Goal: Task Accomplishment & Management: Manage account settings

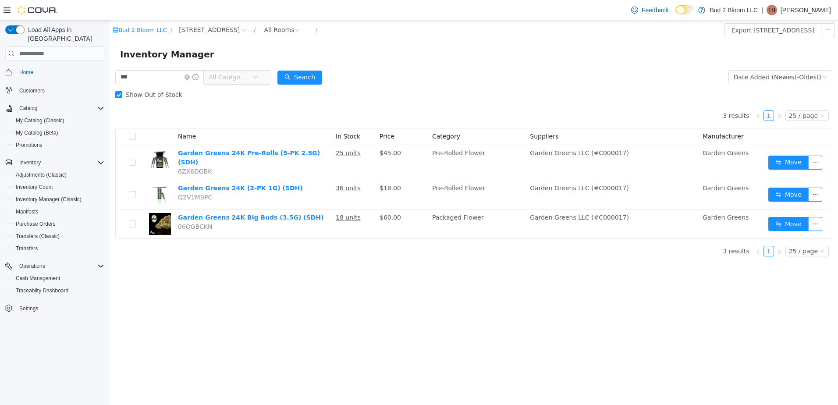
click at [812, 12] on p "[PERSON_NAME]" at bounding box center [805, 10] width 50 height 11
click at [190, 76] on icon "icon: close-circle" at bounding box center [186, 76] width 5 height 5
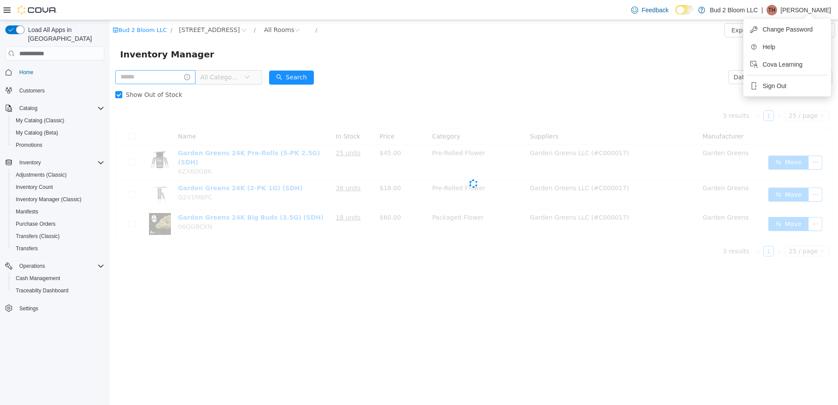
click at [161, 77] on input "text" at bounding box center [155, 77] width 80 height 14
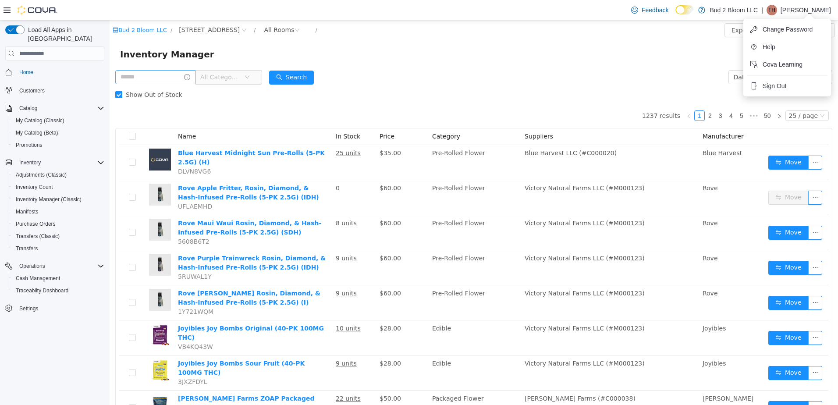
click at [167, 82] on input "text" at bounding box center [155, 77] width 80 height 14
click at [156, 71] on input "text" at bounding box center [155, 77] width 80 height 14
click at [166, 79] on input "text" at bounding box center [155, 77] width 80 height 14
click at [160, 75] on input "text" at bounding box center [155, 77] width 80 height 14
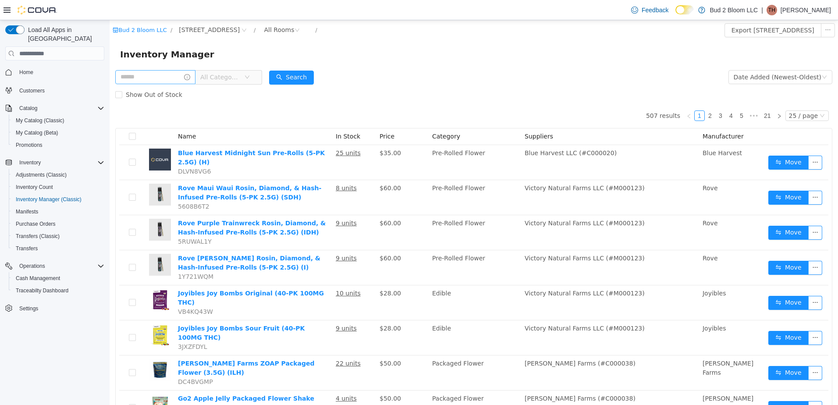
click at [167, 74] on input "text" at bounding box center [155, 77] width 80 height 14
type input "**********"
click at [315, 80] on button "Search" at bounding box center [306, 78] width 45 height 14
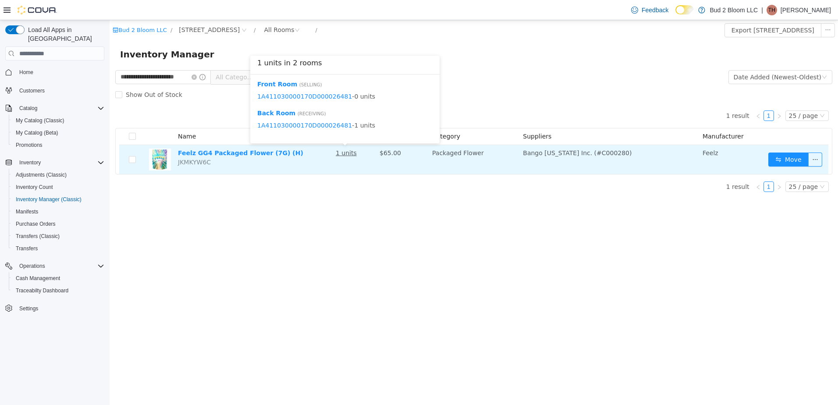
click at [344, 156] on u "1 units" at bounding box center [346, 152] width 21 height 7
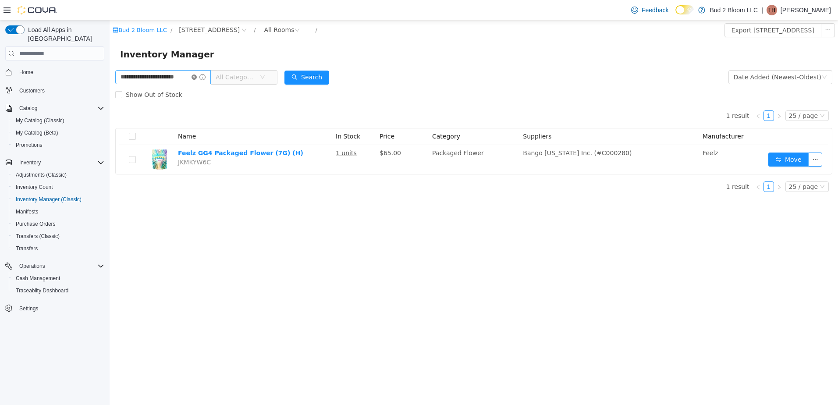
click at [193, 75] on icon "icon: close-circle" at bounding box center [193, 76] width 5 height 5
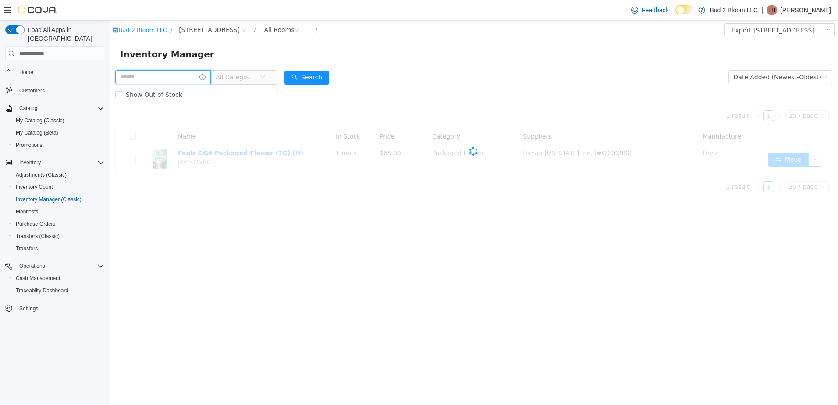
click at [177, 75] on input "text" at bounding box center [162, 77] width 95 height 14
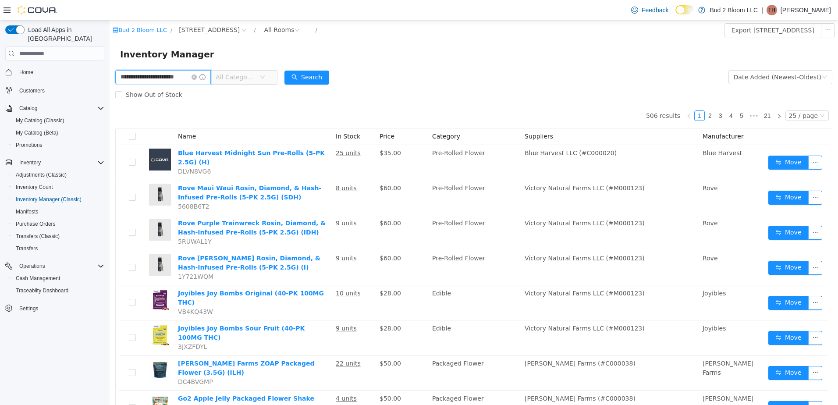
scroll to position [0, 11]
type input "**********"
click at [290, 83] on button "Search" at bounding box center [306, 78] width 45 height 14
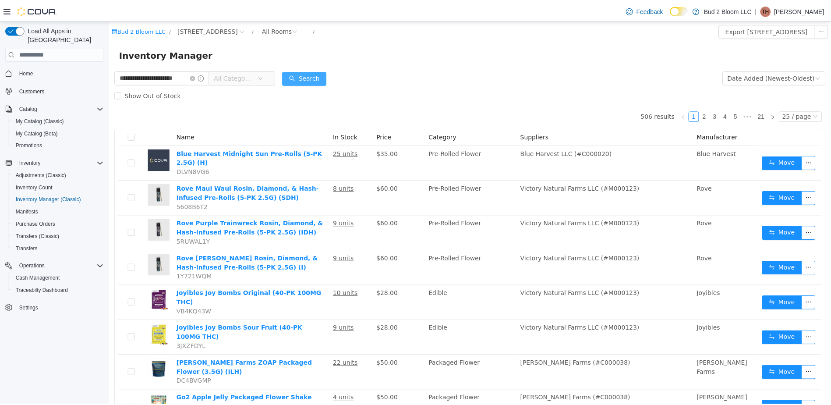
scroll to position [0, 0]
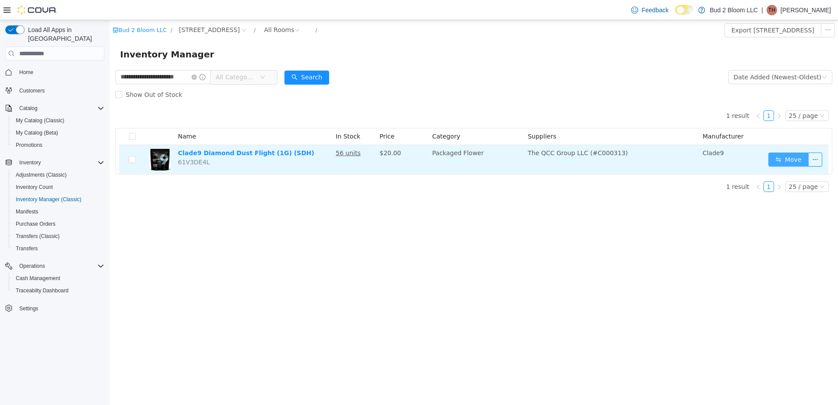
click at [784, 160] on button "Move" at bounding box center [788, 159] width 40 height 14
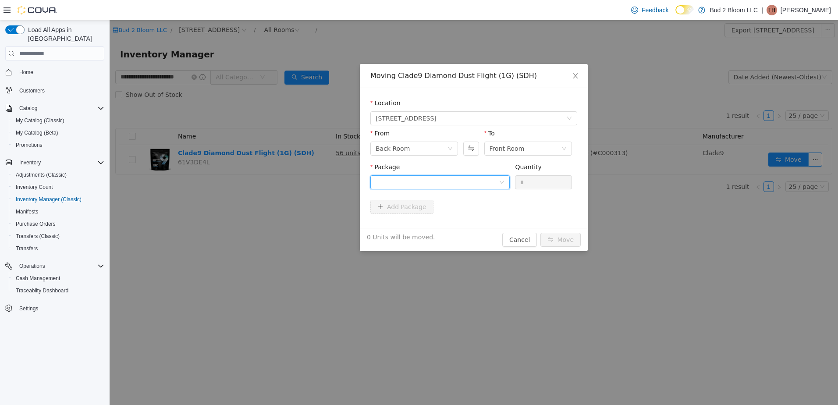
click at [410, 184] on div at bounding box center [436, 182] width 123 height 13
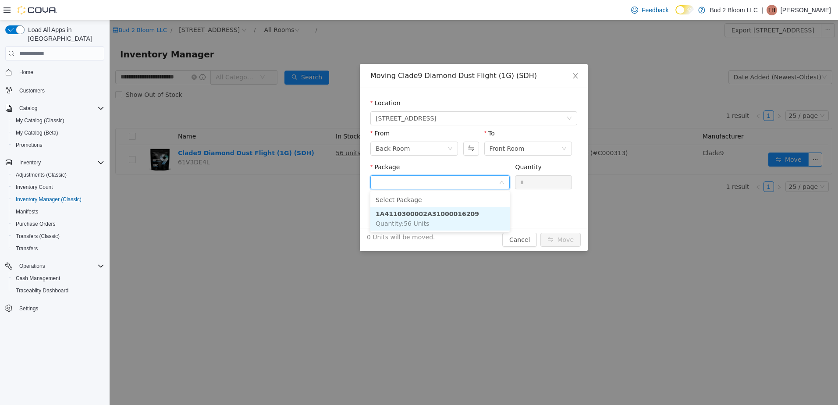
click at [406, 217] on strong "1A4110300002A31000016209" at bounding box center [426, 213] width 103 height 7
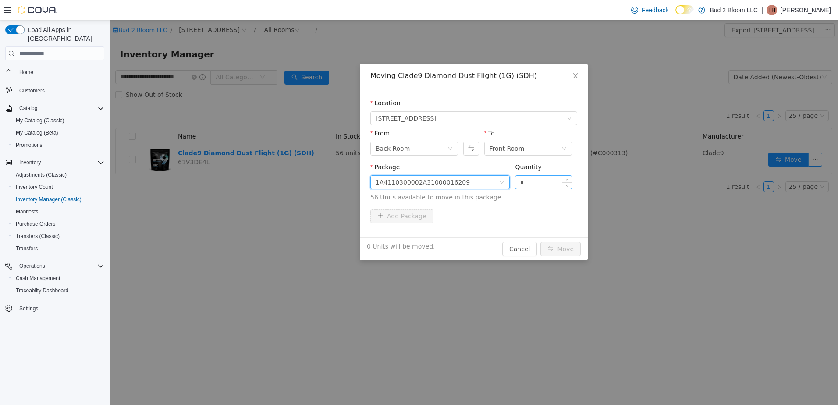
click at [535, 175] on div "*" at bounding box center [543, 182] width 57 height 14
drag, startPoint x: 535, startPoint y: 182, endPoint x: 483, endPoint y: 188, distance: 52.5
click at [484, 188] on span "Package 1A4110300002A31000016209 Quantity * 56 Units available to move in this …" at bounding box center [473, 182] width 207 height 39
type input "**"
click at [559, 248] on button "Move" at bounding box center [560, 249] width 40 height 14
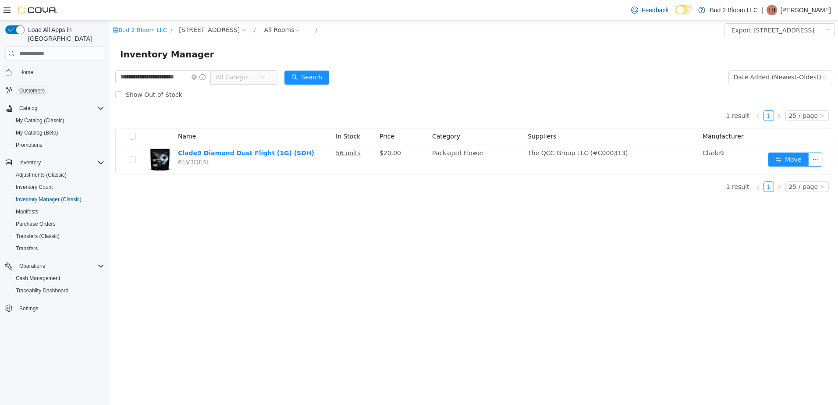
click at [35, 87] on span "Customers" at bounding box center [31, 90] width 25 height 7
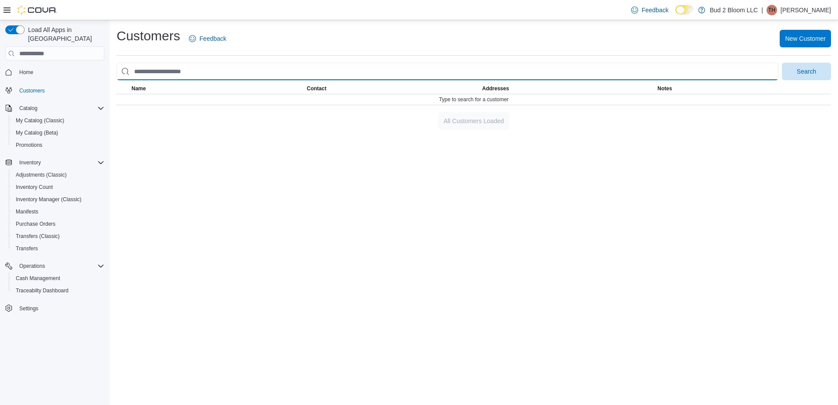
click at [144, 75] on input "search" at bounding box center [447, 72] width 661 height 18
type input "*******"
click at [781, 63] on button "Search" at bounding box center [805, 72] width 49 height 18
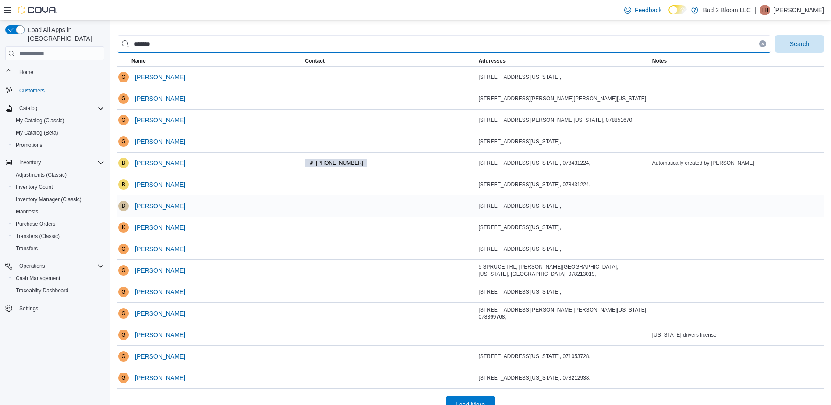
scroll to position [43, 0]
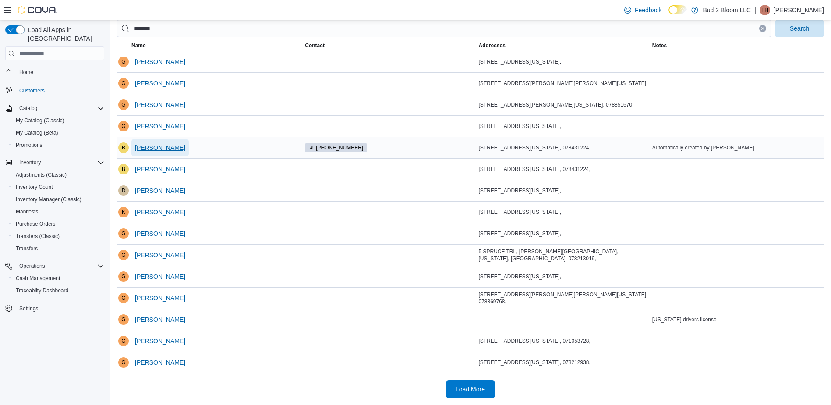
click at [150, 148] on span "Brian Gabriel" at bounding box center [160, 147] width 50 height 9
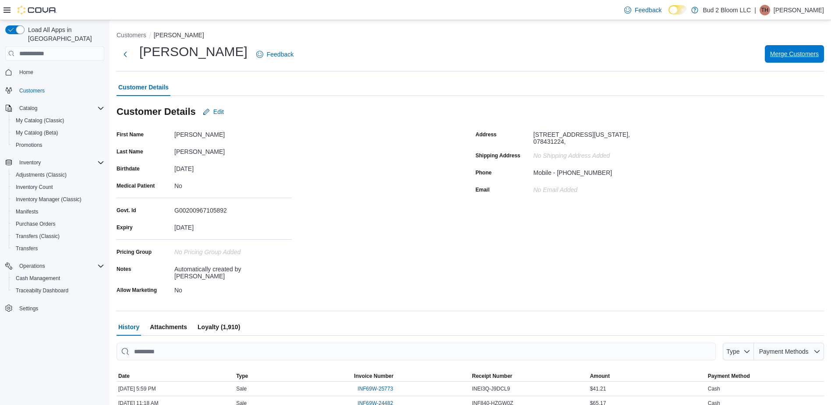
click at [800, 56] on span "Merge Customers" at bounding box center [794, 53] width 49 height 9
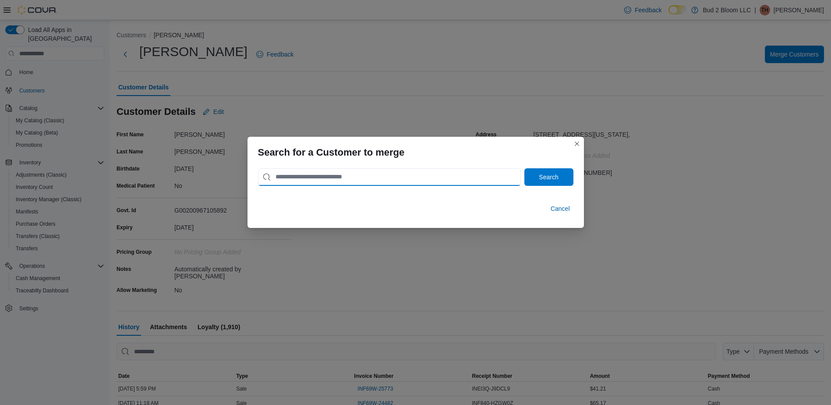
click at [393, 176] on input "search" at bounding box center [389, 177] width 263 height 18
type input "**********"
click at [563, 173] on span "Search" at bounding box center [549, 177] width 39 height 18
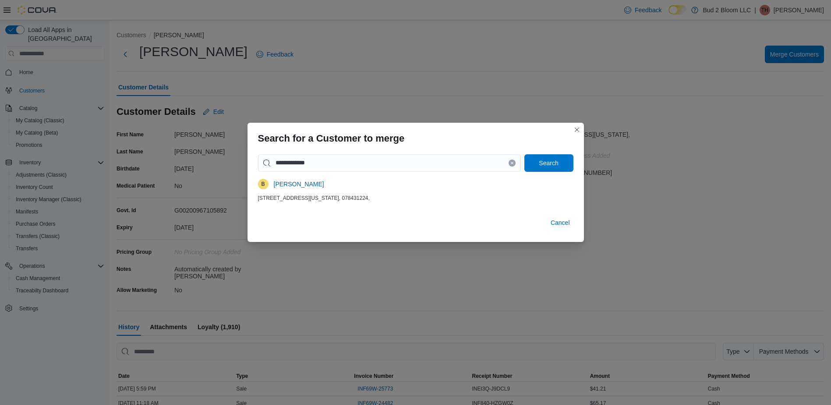
click at [314, 194] on div "325 WINDSOR AVE, HOPATCONG, New Jersey, United States, 078431224," at bounding box center [415, 197] width 315 height 7
click at [303, 182] on span "Brian Gabriel" at bounding box center [299, 184] width 50 height 9
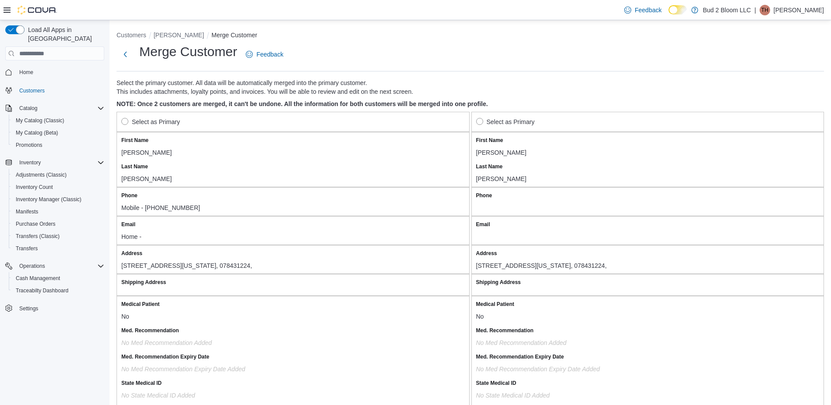
click at [167, 123] on label "Select as Primary" at bounding box center [150, 122] width 59 height 11
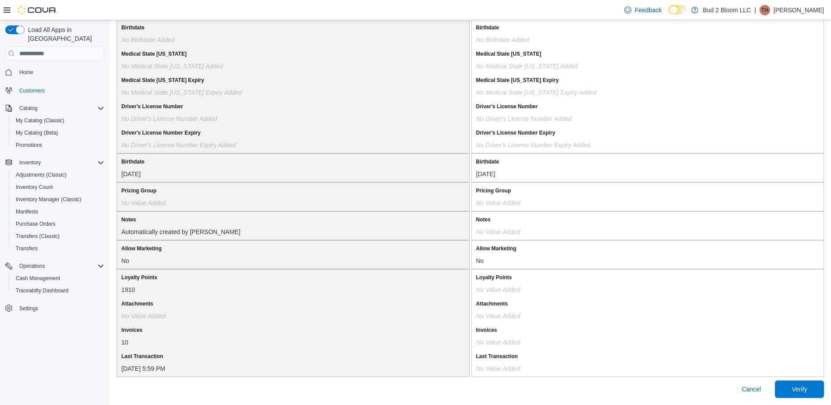
scroll to position [678, 0]
click at [795, 392] on span "Verify" at bounding box center [799, 389] width 39 height 18
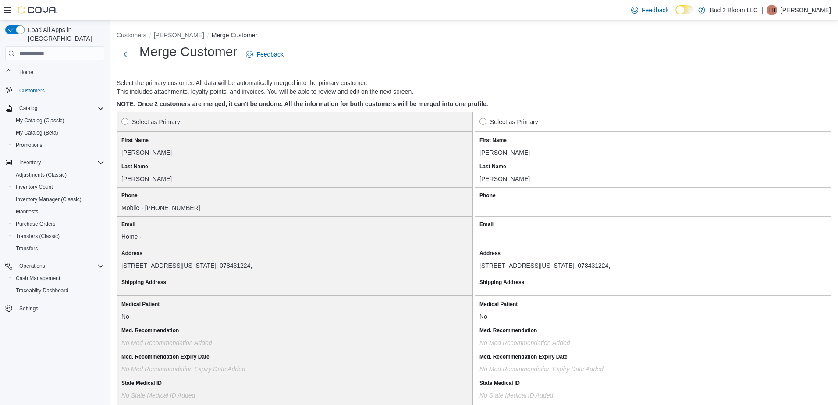
select select "******"
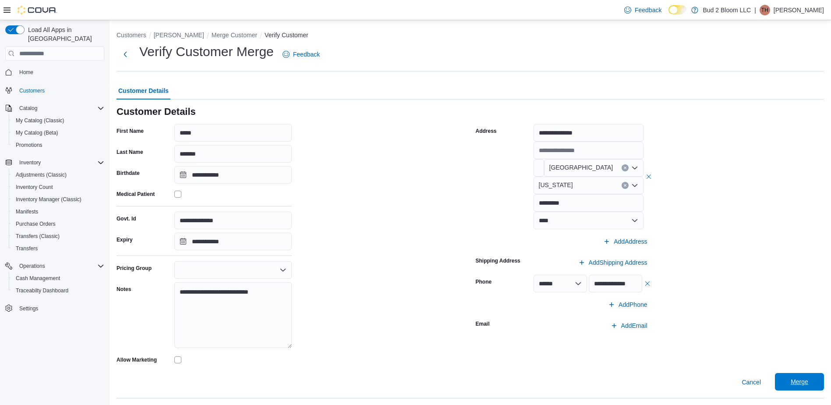
click at [819, 381] on span "Merge" at bounding box center [799, 382] width 39 height 18
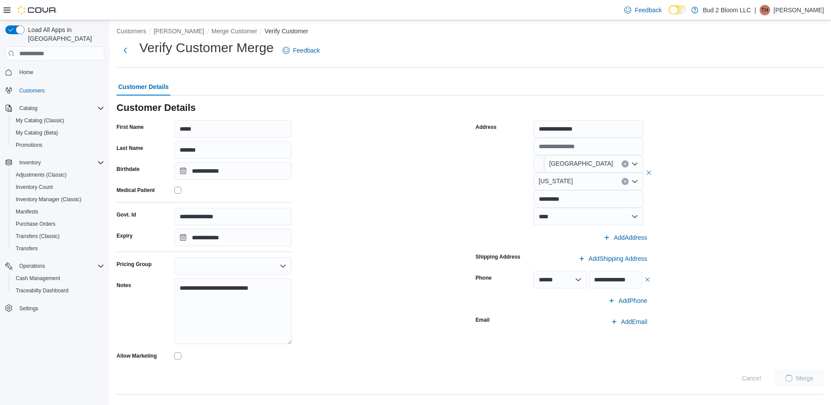
scroll to position [7, 0]
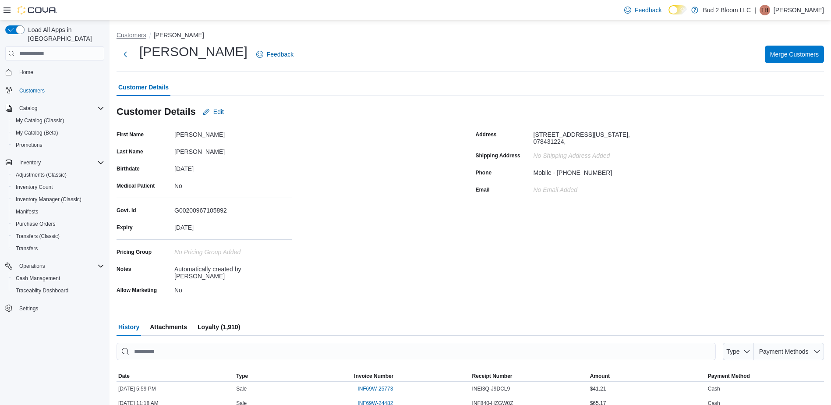
click at [124, 35] on button "Customers" at bounding box center [132, 35] width 30 height 7
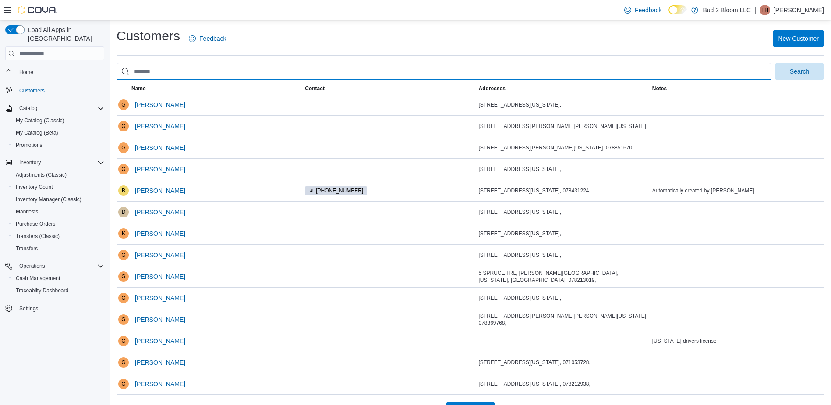
drag, startPoint x: 188, startPoint y: 65, endPoint x: 102, endPoint y: 73, distance: 86.6
click at [102, 73] on div "Load All Apps in New Hub Home Customers Catalog My Catalog (Classic) My Catalog…" at bounding box center [415, 223] width 831 height 406
type input "*****"
click at [775, 63] on button "Search" at bounding box center [799, 72] width 49 height 18
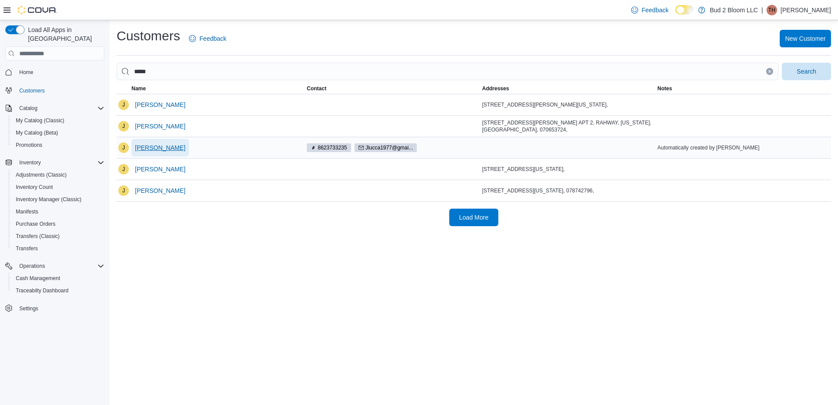
click at [141, 149] on span "Julio lucca" at bounding box center [160, 147] width 50 height 9
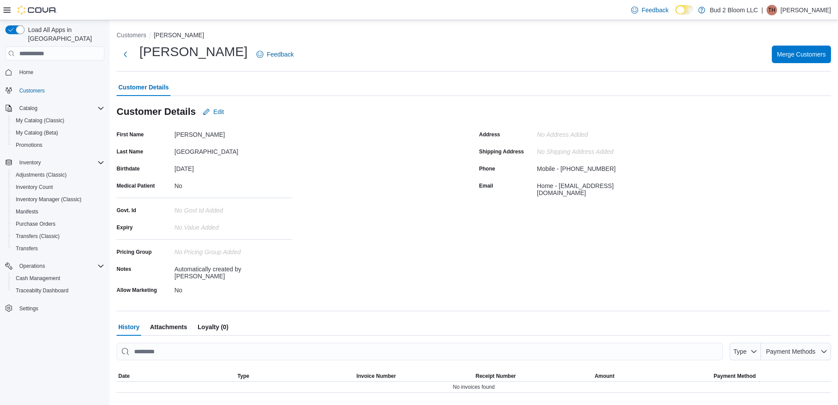
click at [560, 166] on div "Mobile - 8623733235" at bounding box center [576, 167] width 79 height 11
click at [246, 215] on div "No Govt Id added" at bounding box center [232, 210] width 117 height 14
click at [130, 36] on button "Customers" at bounding box center [132, 35] width 30 height 7
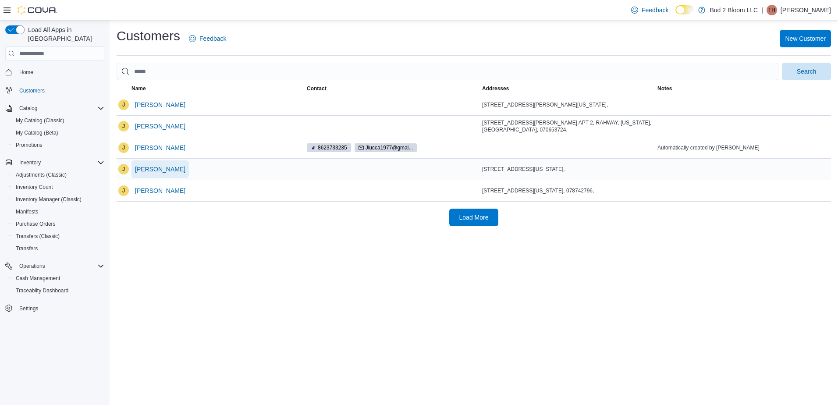
click at [165, 166] on span "Julio Lucca" at bounding box center [160, 169] width 50 height 9
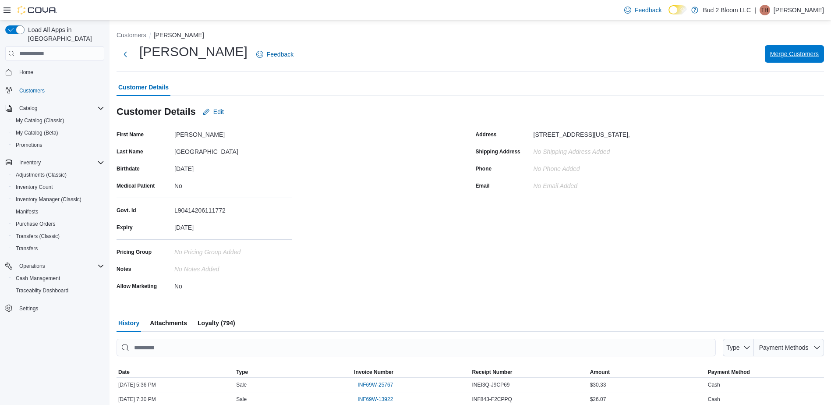
click at [794, 55] on span "Merge Customers" at bounding box center [794, 53] width 49 height 9
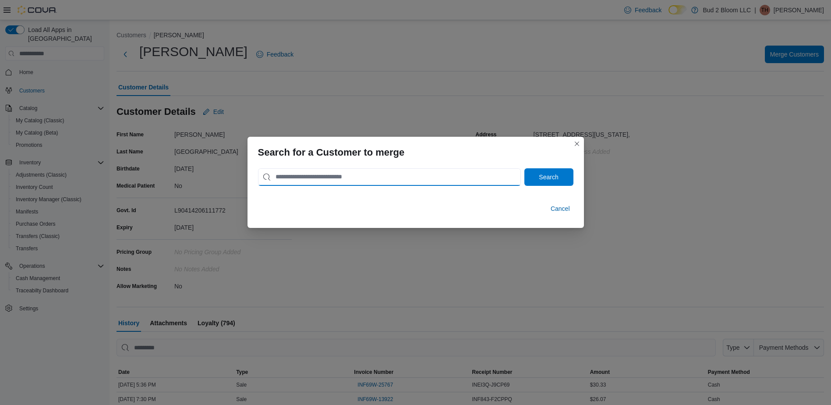
click at [359, 171] on input "search" at bounding box center [389, 177] width 263 height 18
type input "*****"
click at [553, 180] on span "Search" at bounding box center [548, 176] width 19 height 9
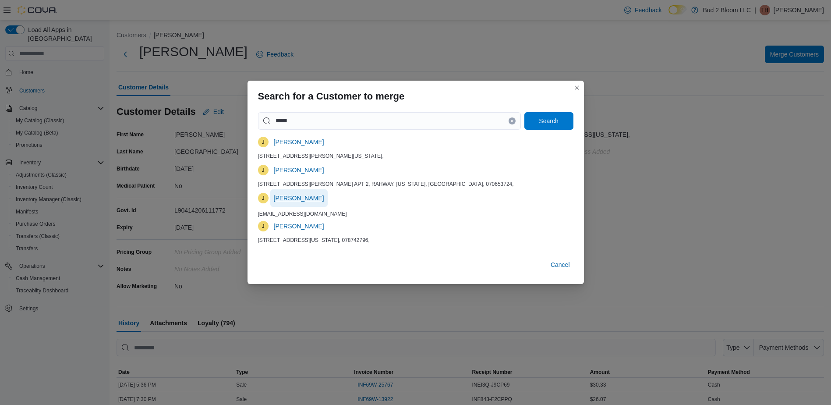
click at [290, 201] on span "Julio lucca" at bounding box center [299, 198] width 50 height 9
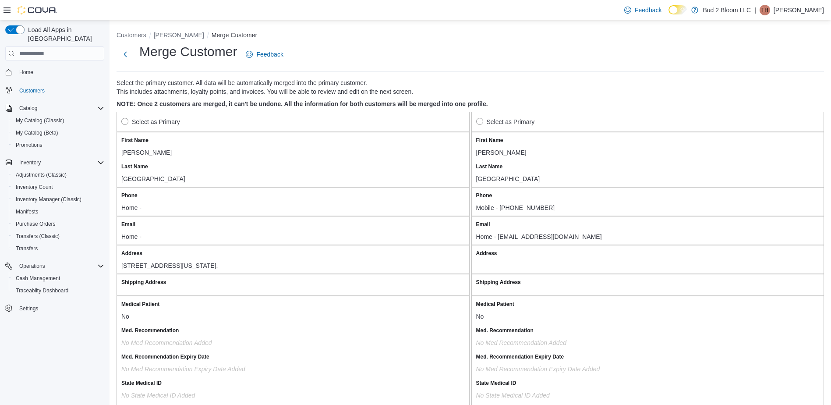
click at [130, 126] on label "Select as Primary" at bounding box center [150, 122] width 59 height 11
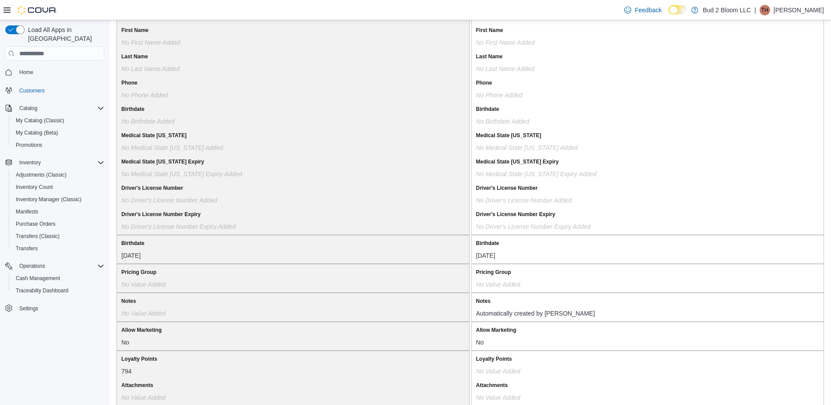
scroll to position [678, 0]
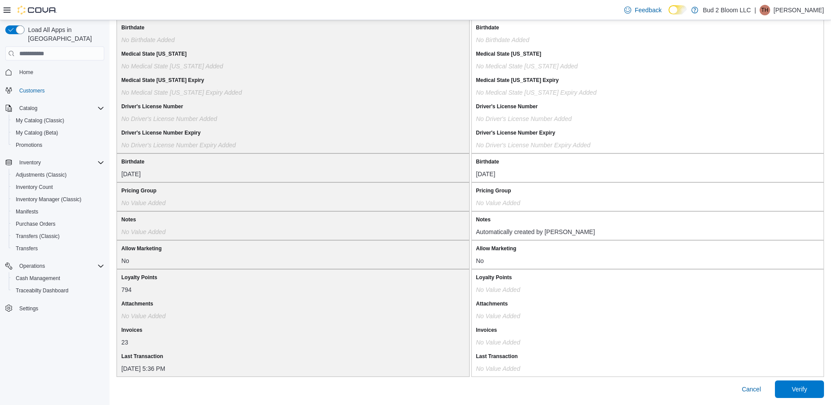
click at [813, 393] on span "Verify" at bounding box center [799, 389] width 39 height 18
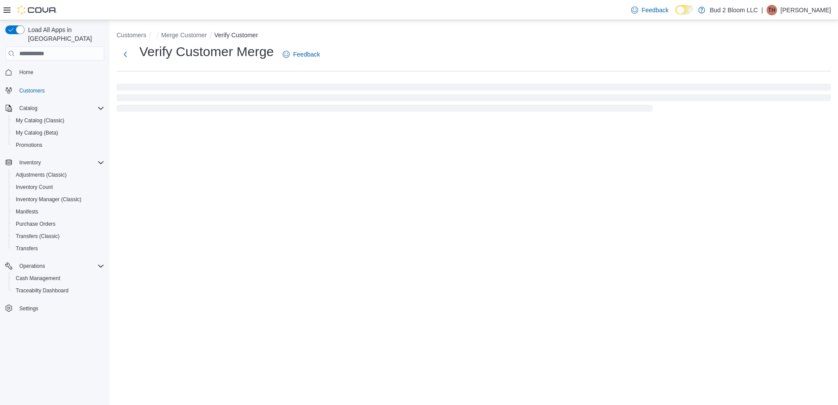
select select "******"
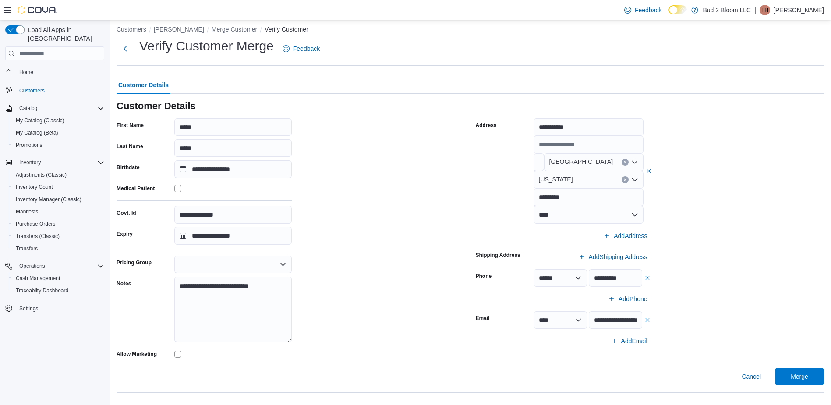
scroll to position [7, 0]
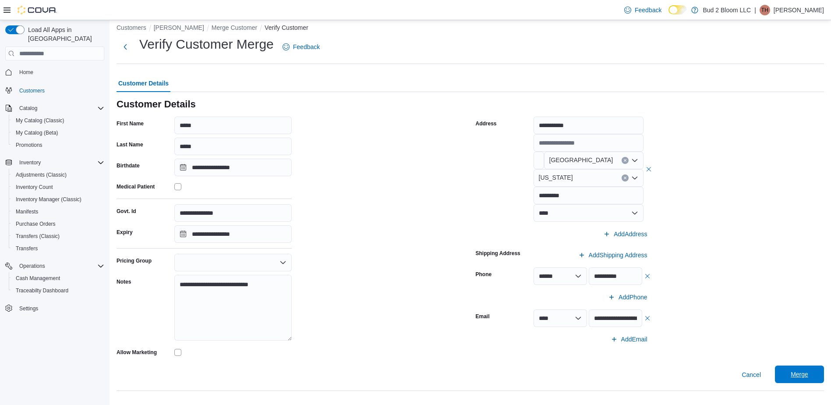
click at [808, 372] on span "Merge" at bounding box center [800, 374] width 18 height 9
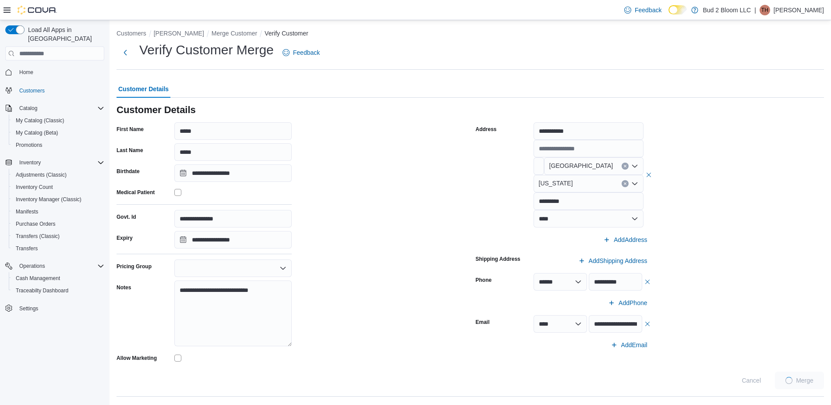
scroll to position [0, 0]
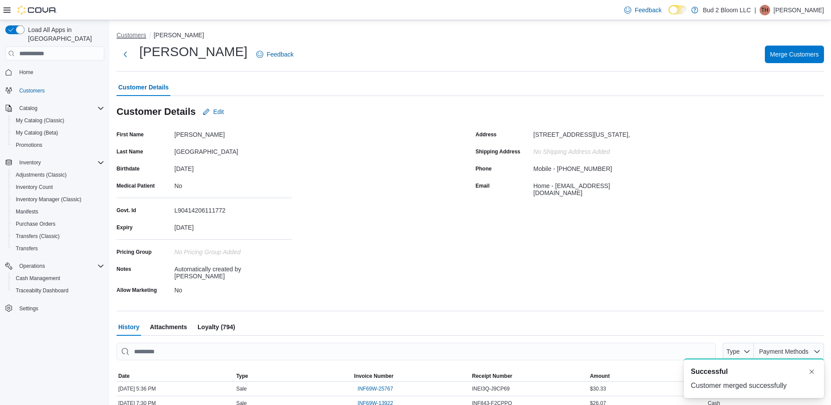
click at [139, 38] on button "Customers" at bounding box center [132, 35] width 30 height 7
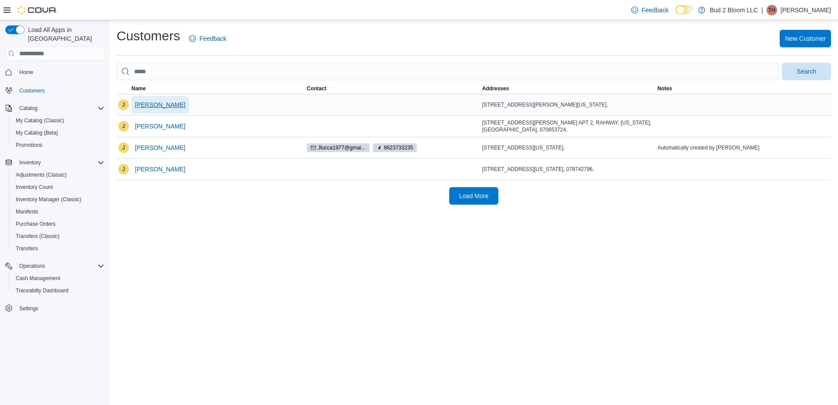
click at [147, 101] on span "Julio Arocho" at bounding box center [160, 104] width 50 height 9
click at [148, 145] on span "Julio Lucca" at bounding box center [160, 147] width 50 height 9
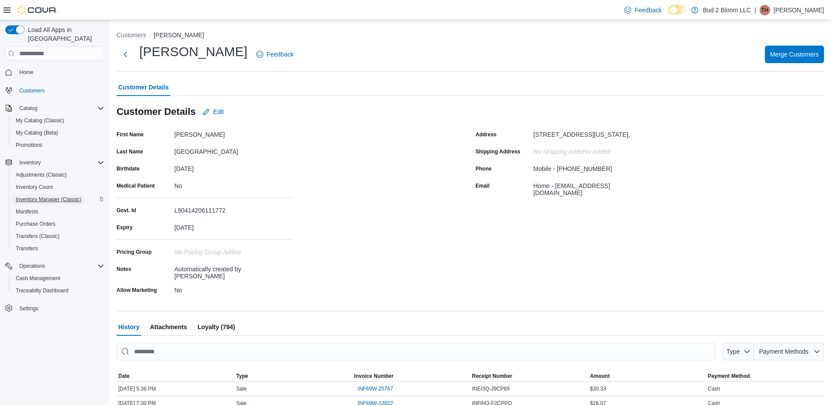
click at [42, 196] on span "Inventory Manager (Classic)" at bounding box center [49, 199] width 66 height 7
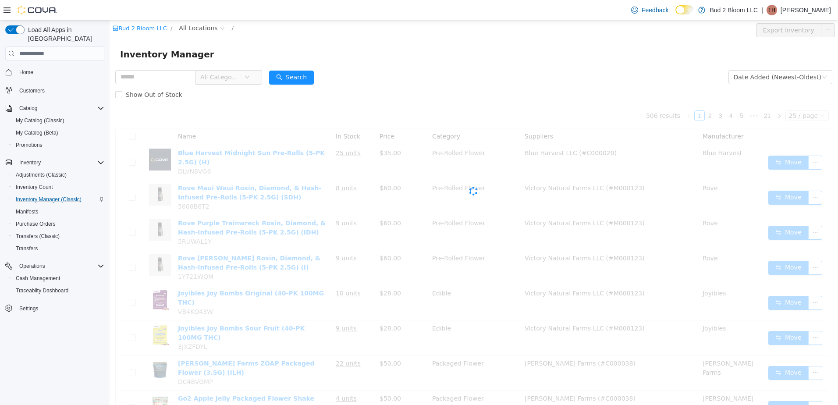
click at [177, 68] on div "All Categories" at bounding box center [188, 77] width 147 height 18
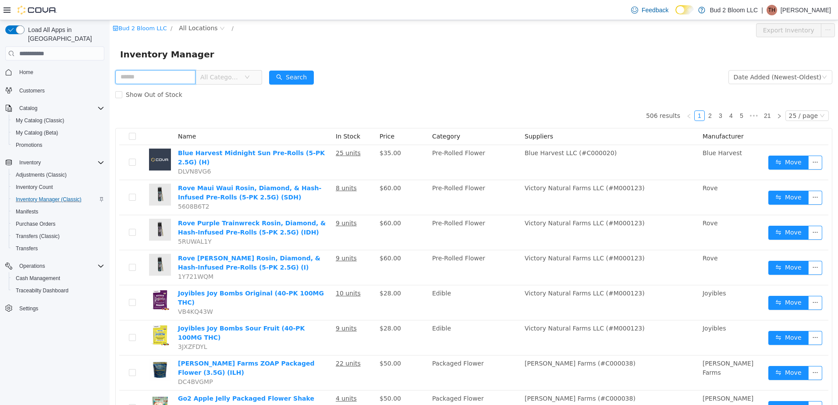
click at [152, 73] on input "text" at bounding box center [155, 77] width 80 height 14
type input "**********"
click at [297, 80] on button "Search" at bounding box center [299, 78] width 45 height 14
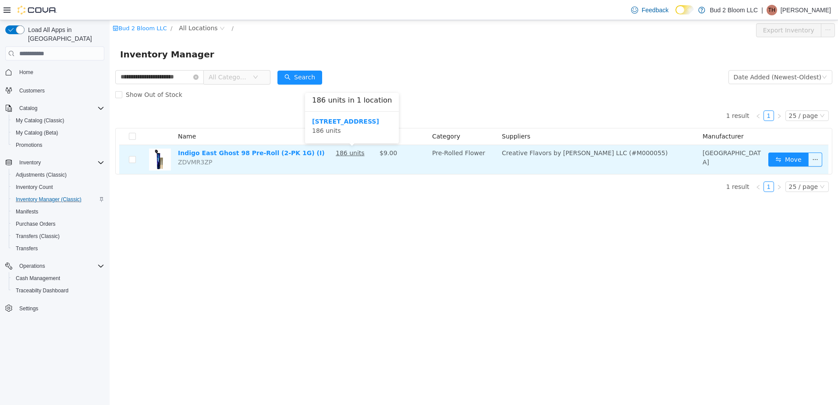
click at [344, 156] on u "186 units" at bounding box center [350, 152] width 29 height 7
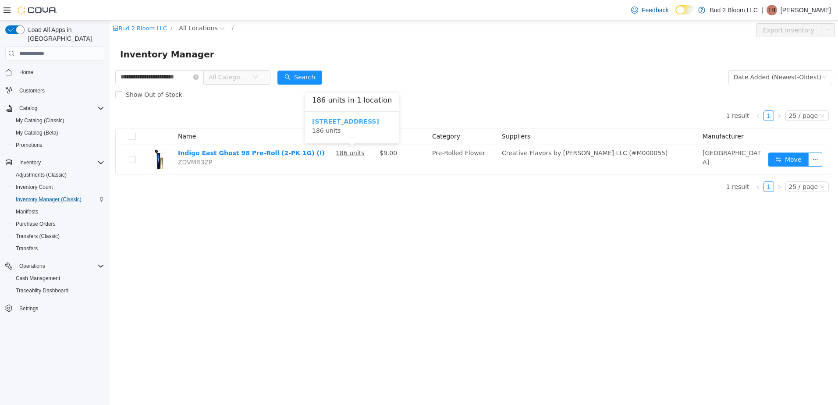
click at [348, 118] on b "[STREET_ADDRESS]" at bounding box center [345, 121] width 67 height 7
click at [805, 12] on div "| TH Tom Hart" at bounding box center [796, 10] width 70 height 11
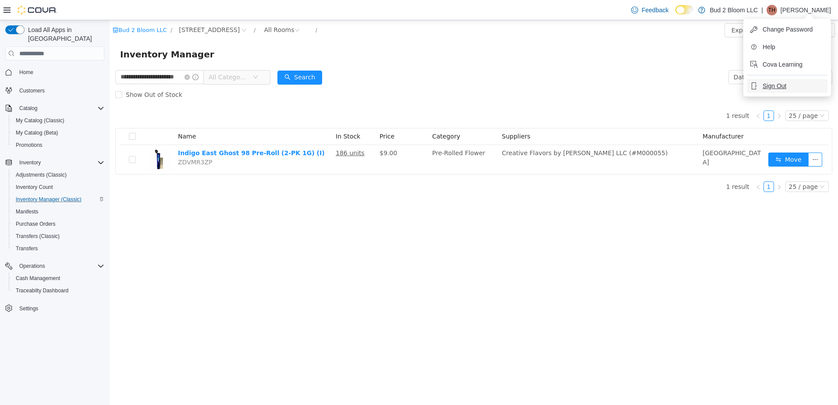
click at [787, 87] on button "Sign Out" at bounding box center [786, 86] width 81 height 14
